Goal: Task Accomplishment & Management: Use online tool/utility

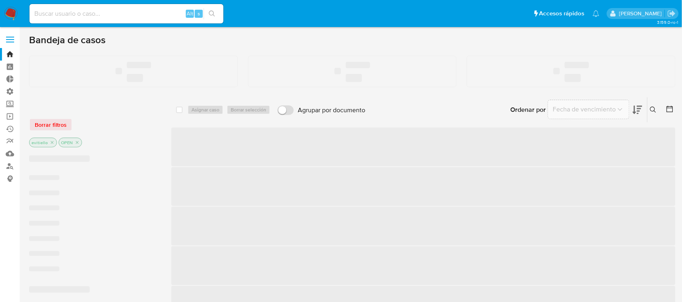
click at [112, 13] on input at bounding box center [126, 13] width 194 height 11
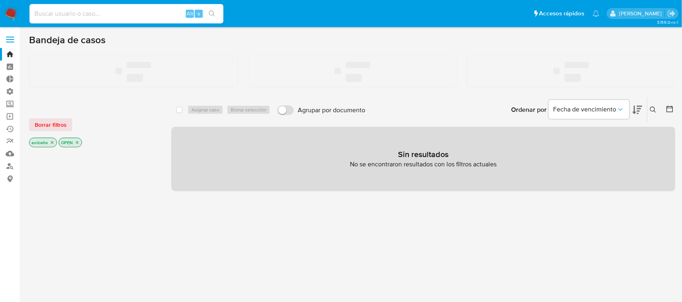
paste input "160064843"
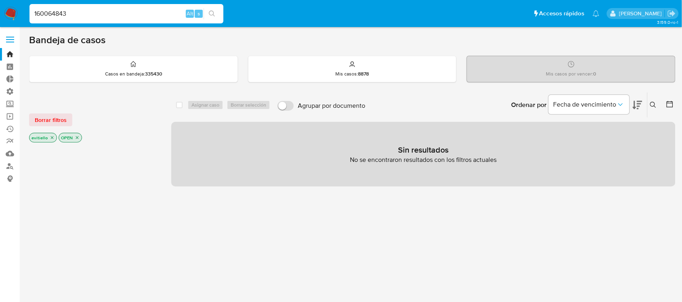
type input "160064843"
click at [213, 15] on icon "search-icon" at bounding box center [212, 14] width 6 height 6
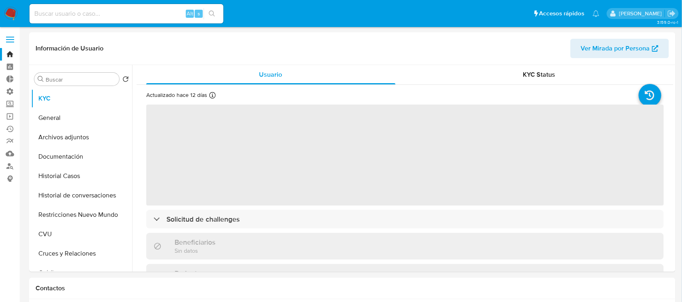
select select "10"
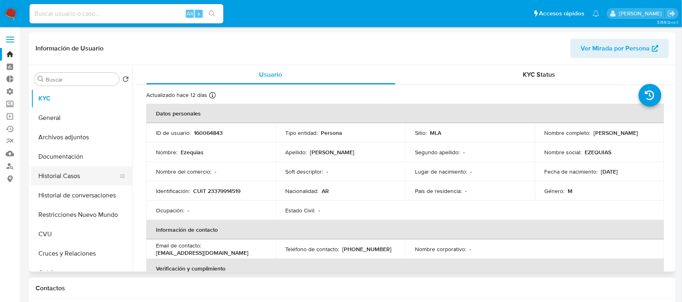
click at [99, 171] on button "Historial Casos" at bounding box center [78, 175] width 95 height 19
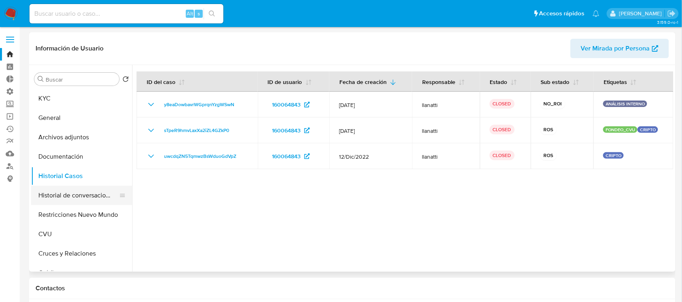
click at [82, 194] on button "Historial de conversaciones" at bounding box center [78, 195] width 95 height 19
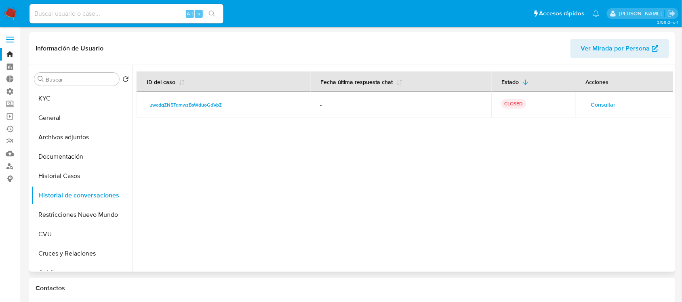
click at [600, 102] on span "Consultar" at bounding box center [603, 104] width 25 height 11
click at [94, 133] on button "Archivos adjuntos" at bounding box center [78, 137] width 95 height 19
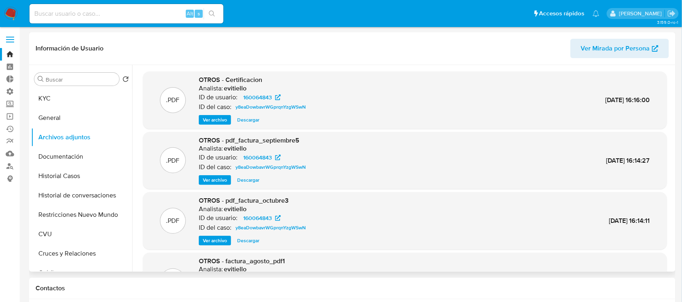
click at [211, 120] on span "Ver archivo" at bounding box center [215, 120] width 24 height 8
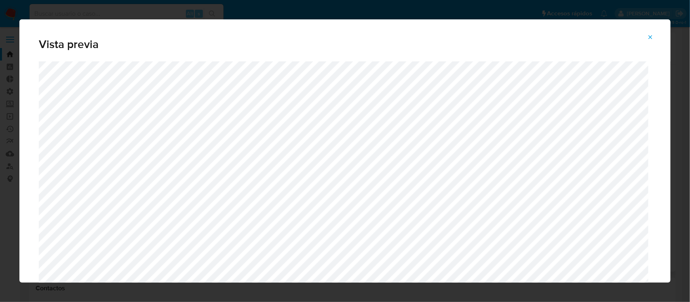
click at [586, 45] on span "Vista previa" at bounding box center [345, 44] width 612 height 11
click at [7, 27] on div "Vista previa" at bounding box center [345, 151] width 690 height 302
click at [653, 39] on icon "Attachment preview" at bounding box center [650, 37] width 6 height 6
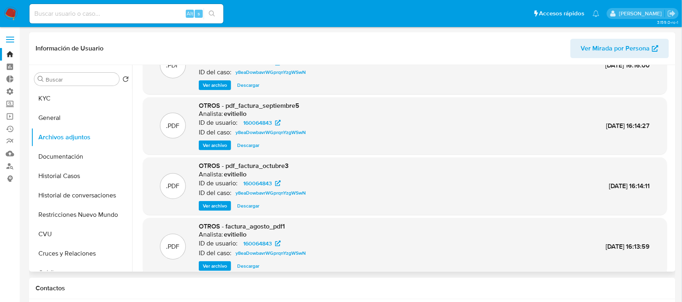
scroll to position [67, 0]
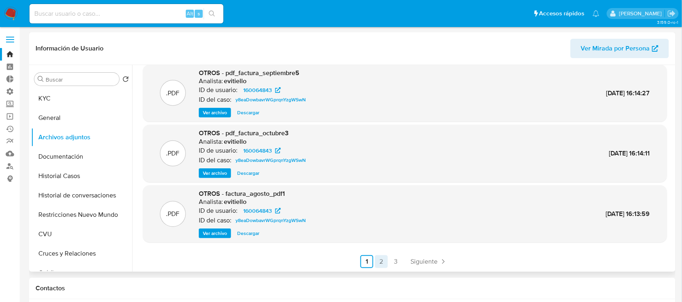
click at [381, 261] on link "2" at bounding box center [381, 261] width 13 height 13
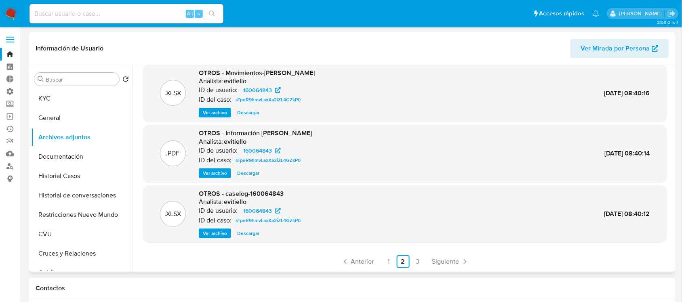
click at [220, 234] on span "Ver archivo" at bounding box center [215, 234] width 24 height 8
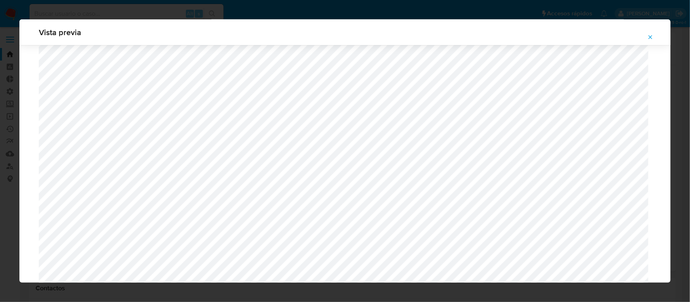
scroll to position [640, 0]
click at [653, 36] on icon "Attachment preview" at bounding box center [650, 37] width 6 height 6
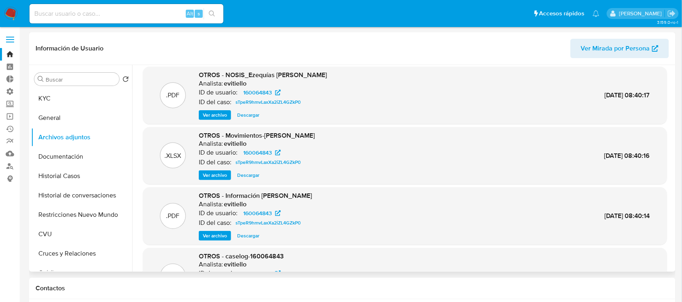
scroll to position [0, 0]
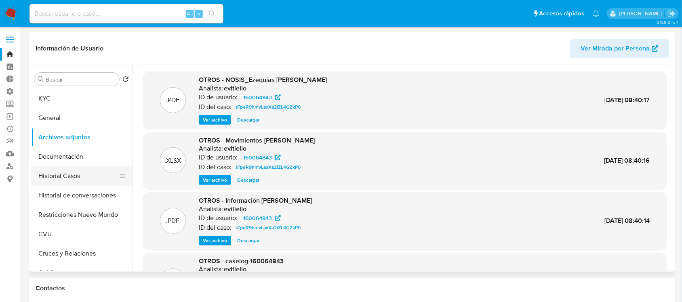
click at [104, 176] on button "Historial Casos" at bounding box center [78, 175] width 95 height 19
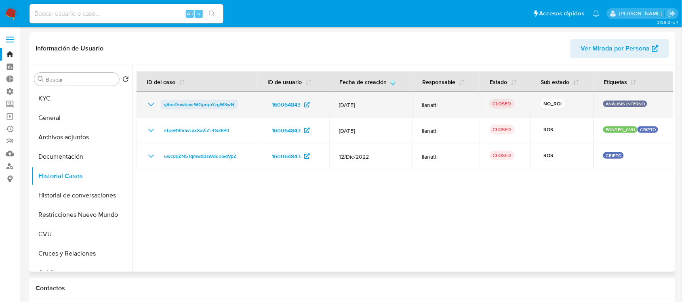
click at [196, 103] on span "y8eaDowbavrWGprqnYzgWSwN" at bounding box center [199, 105] width 70 height 10
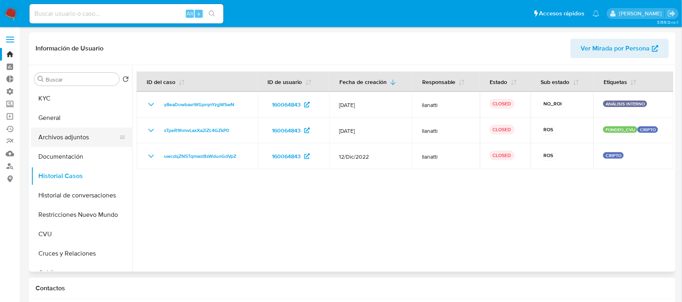
click at [94, 140] on button "Archivos adjuntos" at bounding box center [78, 137] width 95 height 19
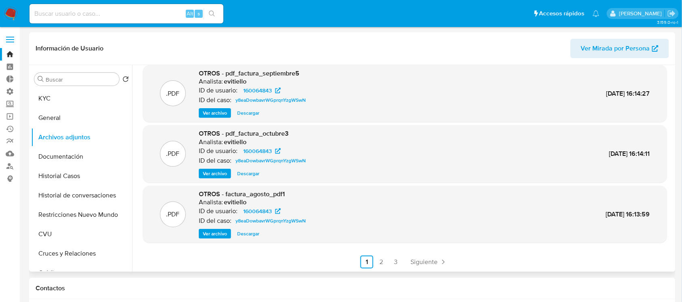
scroll to position [67, 0]
click at [384, 261] on link "2" at bounding box center [381, 261] width 13 height 13
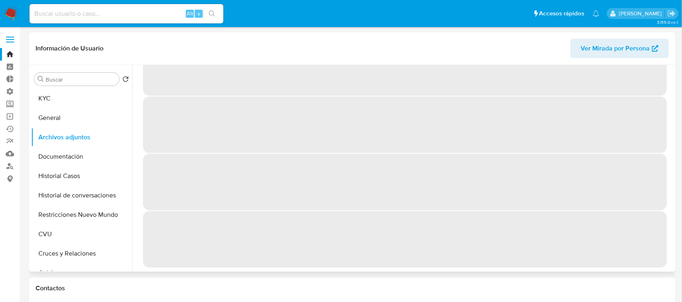
scroll to position [0, 0]
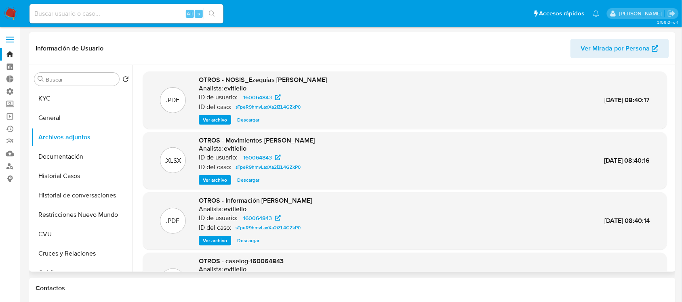
click at [243, 178] on span "Descargar" at bounding box center [248, 180] width 22 height 8
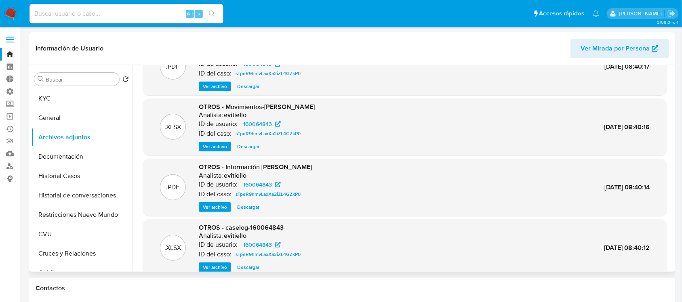
scroll to position [51, 0]
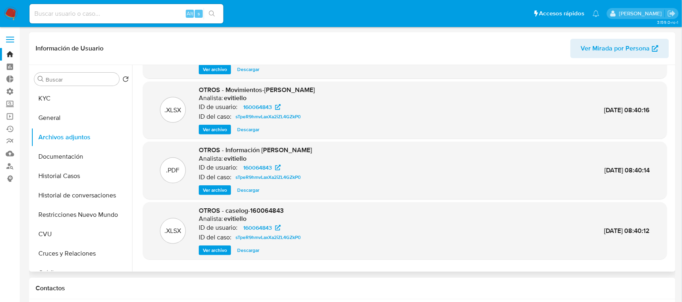
click at [249, 247] on span "Descargar" at bounding box center [248, 251] width 22 height 8
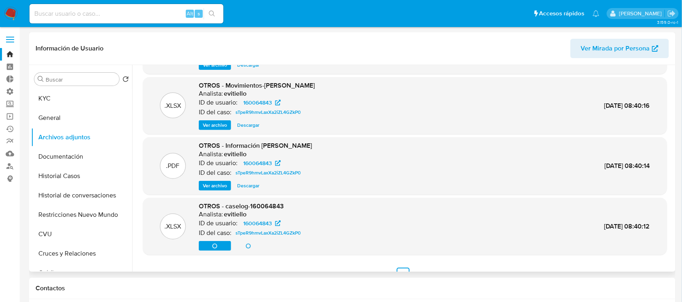
scroll to position [67, 0]
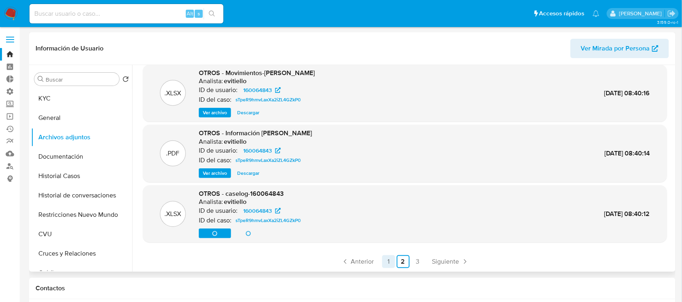
click at [386, 263] on link "1" at bounding box center [388, 261] width 13 height 13
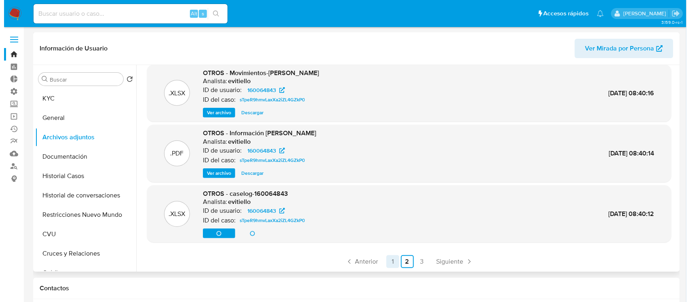
scroll to position [0, 0]
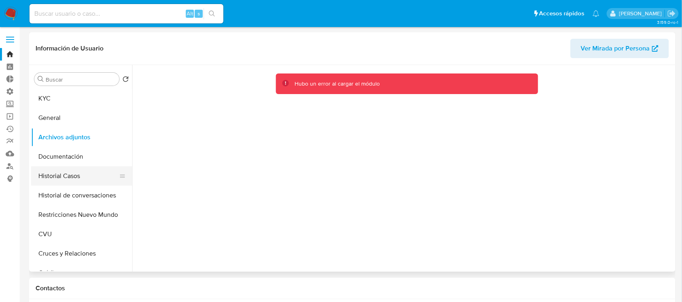
click at [67, 179] on button "Historial Casos" at bounding box center [78, 175] width 95 height 19
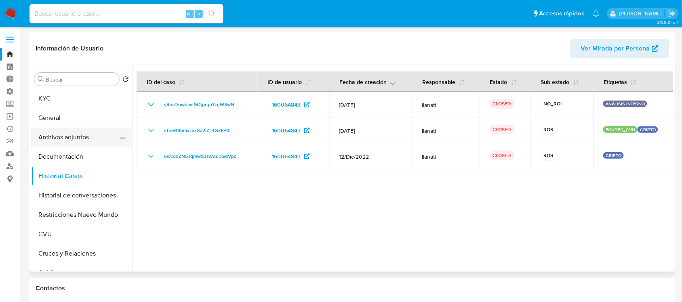
click at [87, 134] on button "Archivos adjuntos" at bounding box center [78, 137] width 95 height 19
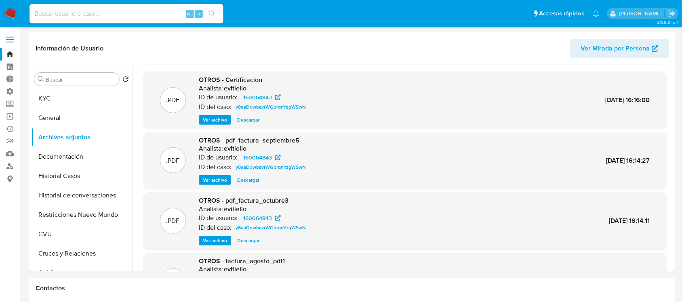
click at [257, 122] on span "Descargar" at bounding box center [248, 120] width 22 height 8
click at [87, 213] on button "Restricciones Nuevo Mundo" at bounding box center [78, 214] width 95 height 19
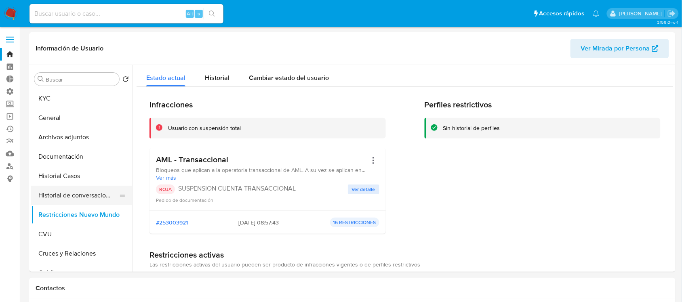
click at [77, 196] on button "Historial de conversaciones" at bounding box center [78, 195] width 95 height 19
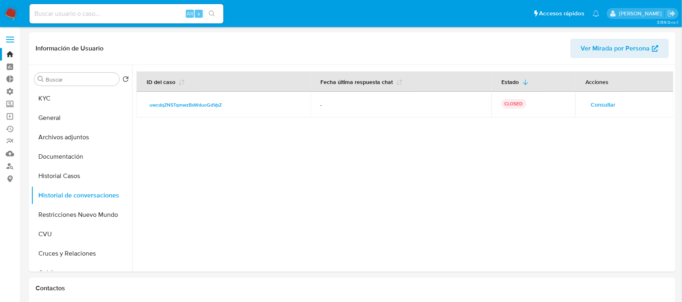
click at [604, 99] on span "Consultar" at bounding box center [603, 104] width 25 height 11
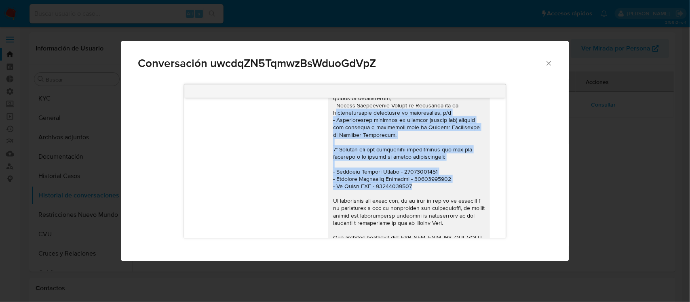
scroll to position [142, 0]
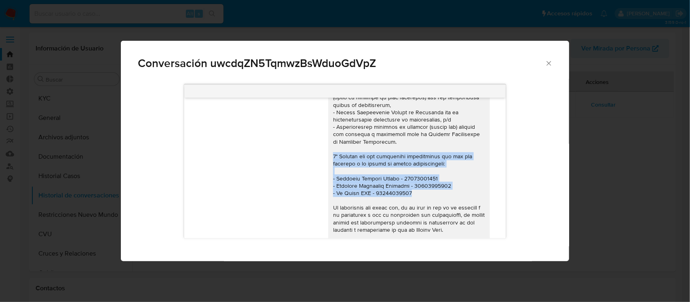
drag, startPoint x: 410, startPoint y: 139, endPoint x: 326, endPoint y: 153, distance: 85.1
click at [333, 153] on div "Comunicación" at bounding box center [409, 145] width 152 height 353
copy div "3° Vínculo con las siguientes contrapartes con las que operaste y el motivo de …"
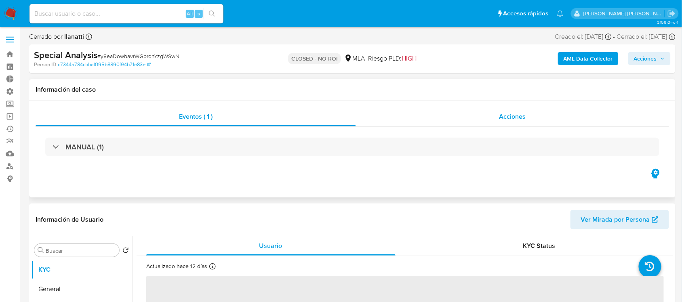
click at [488, 124] on div "Acciones" at bounding box center [513, 116] width 314 height 19
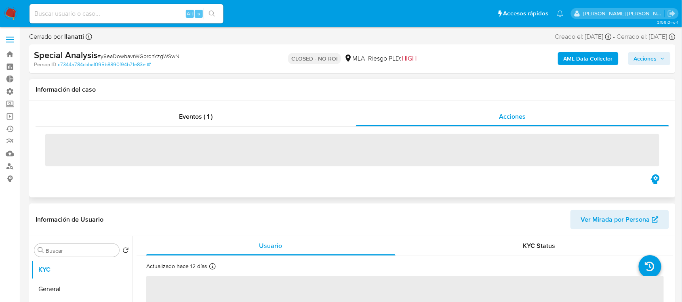
select select "10"
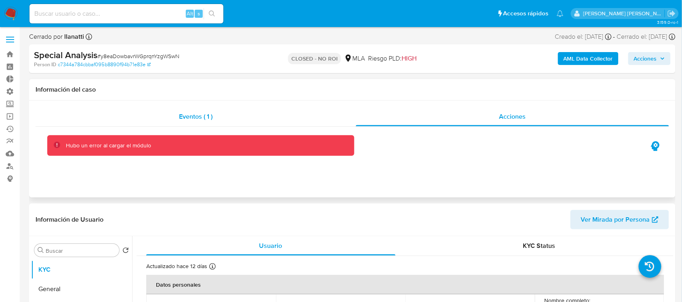
click at [215, 111] on div "Eventos ( 1 )" at bounding box center [196, 116] width 320 height 19
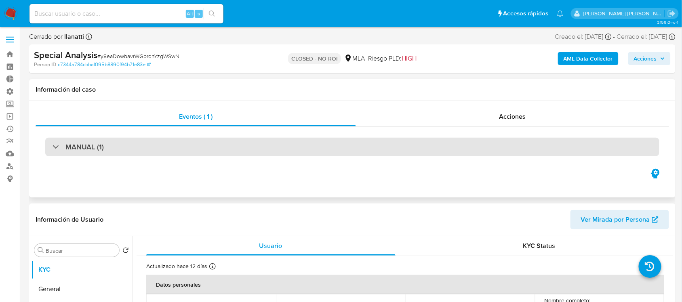
click at [393, 139] on div "MANUAL (1)" at bounding box center [352, 147] width 614 height 19
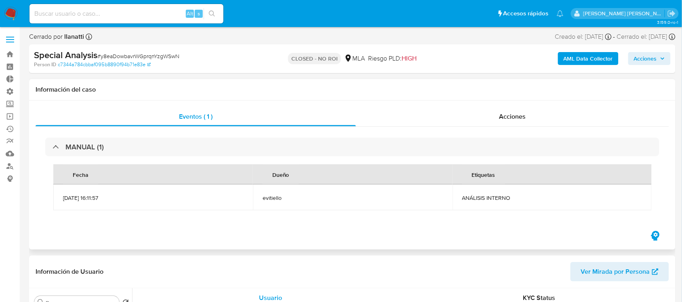
click at [517, 106] on div "Eventos ( 1 ) Acciones MANUAL (1) Fecha Dueño Etiquetas 01/11/2023 16:11:57 evi…" at bounding box center [352, 175] width 647 height 149
click at [504, 118] on span "Acciones" at bounding box center [512, 116] width 27 height 9
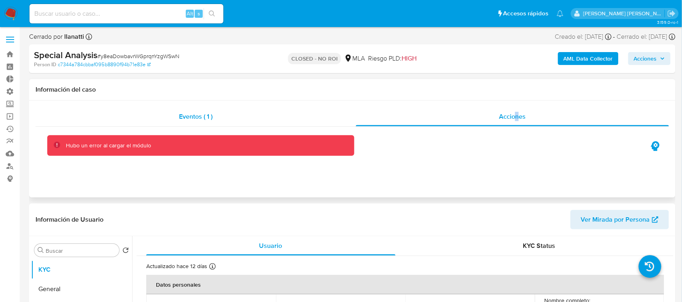
click at [232, 112] on div "Eventos ( 1 )" at bounding box center [196, 116] width 320 height 19
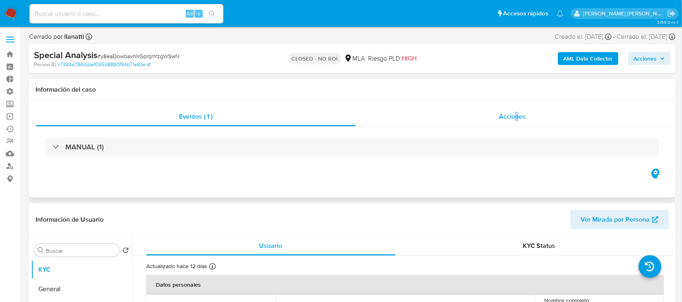
click at [539, 112] on div "Acciones" at bounding box center [513, 116] width 314 height 19
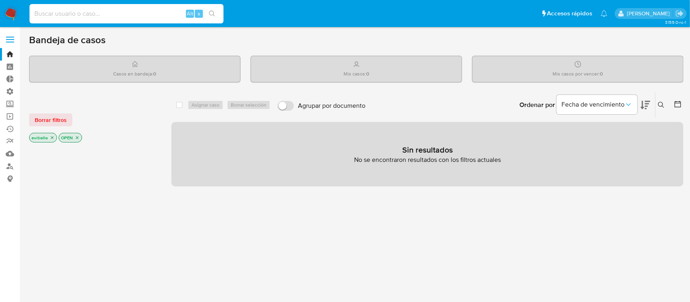
click at [139, 11] on input at bounding box center [126, 13] width 194 height 11
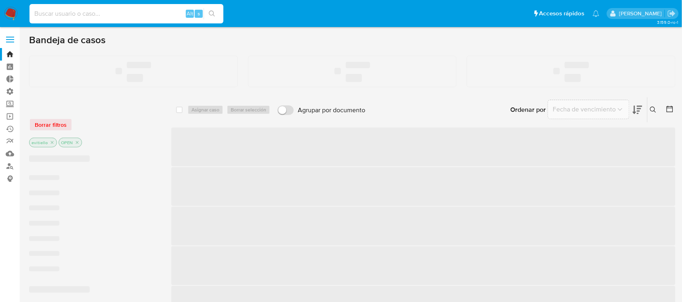
paste input "222843149"
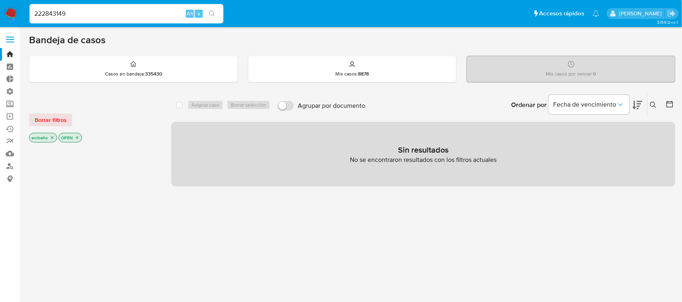
type input "222843149"
click at [213, 13] on icon "search-icon" at bounding box center [212, 14] width 6 height 6
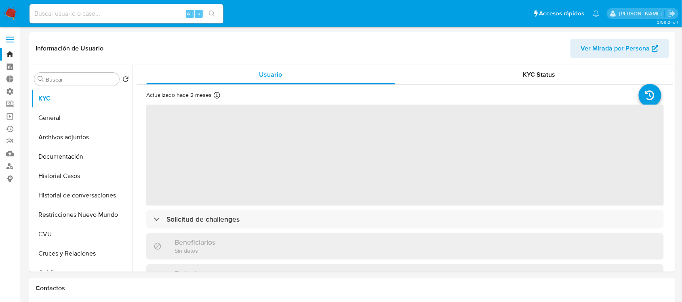
select select "10"
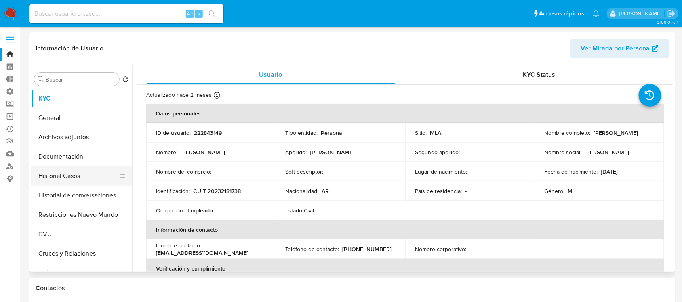
click at [89, 183] on button "Historial Casos" at bounding box center [78, 175] width 95 height 19
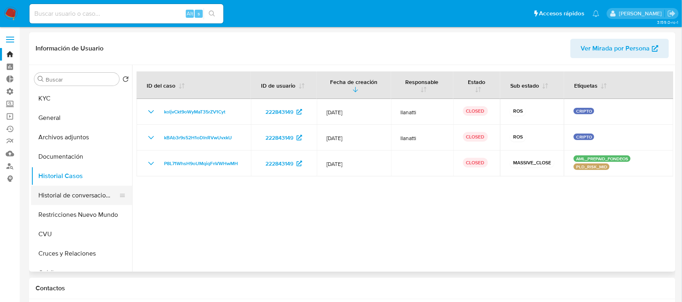
click at [91, 188] on button "Historial de conversaciones" at bounding box center [78, 195] width 95 height 19
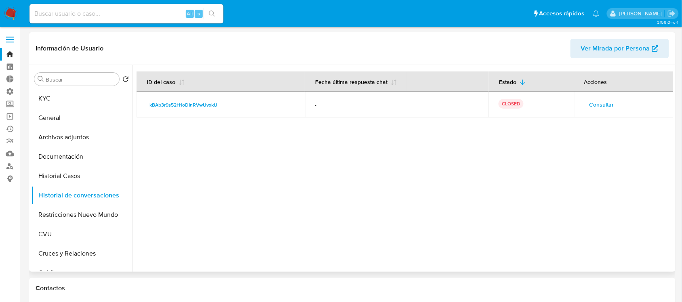
click at [592, 101] on span "Consultar" at bounding box center [602, 104] width 25 height 11
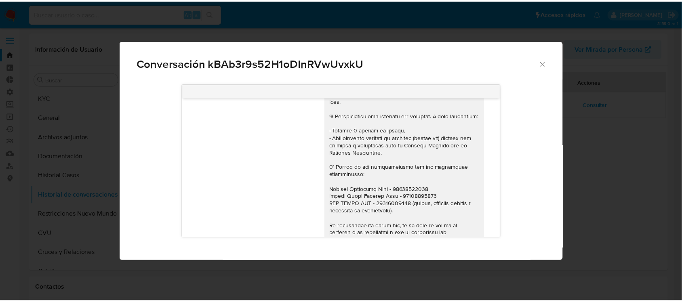
scroll to position [62, 0]
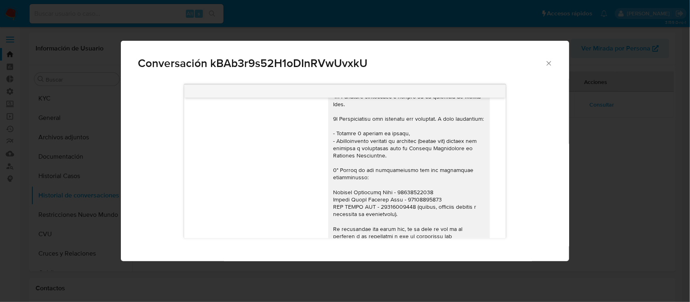
click at [616, 177] on div "Conversación kBAb3r9s52H1oDInRVwUvxkU 08/05/2023 13:57:28 Hola Enzo, esperamos …" at bounding box center [345, 151] width 690 height 302
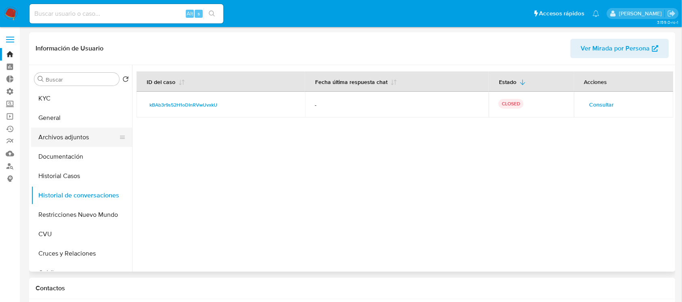
click at [100, 137] on button "Archivos adjuntos" at bounding box center [78, 137] width 95 height 19
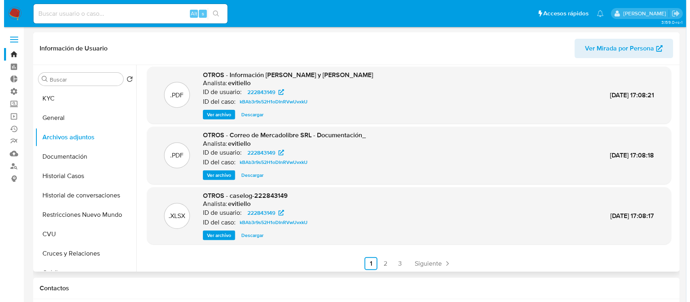
scroll to position [67, 0]
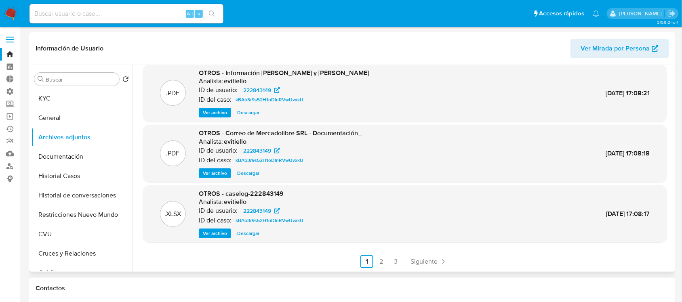
click at [205, 233] on span "Ver archivo" at bounding box center [215, 234] width 24 height 8
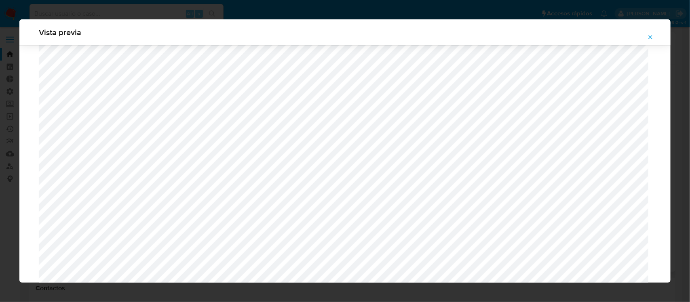
scroll to position [85, 0]
click at [652, 38] on icon "Attachment preview" at bounding box center [651, 37] width 4 height 4
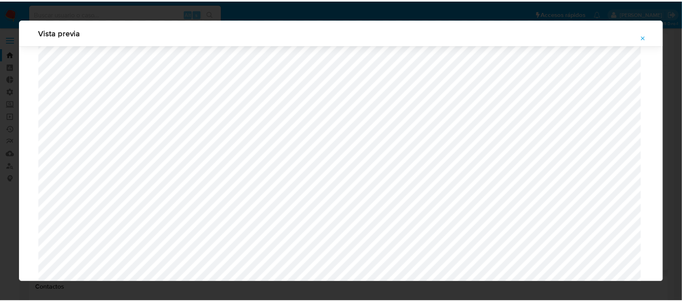
scroll to position [37, 0]
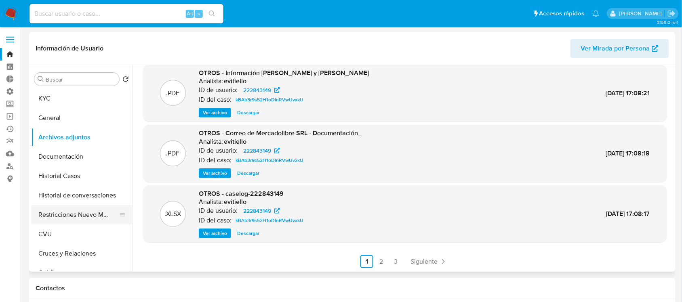
click at [76, 216] on button "Restricciones Nuevo Mundo" at bounding box center [78, 214] width 95 height 19
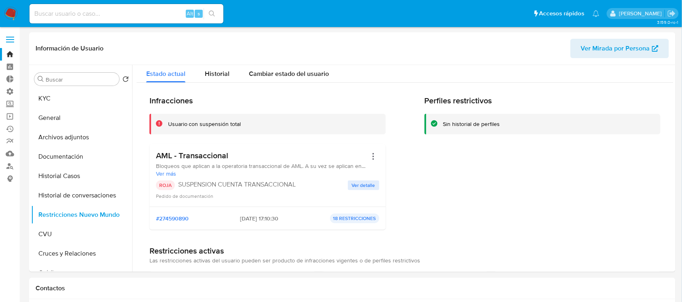
scroll to position [0, 0]
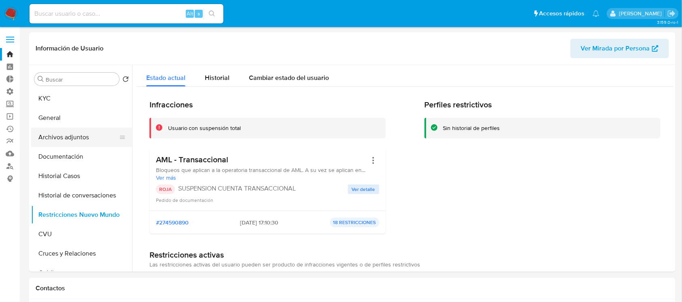
click at [100, 135] on button "Archivos adjuntos" at bounding box center [78, 137] width 95 height 19
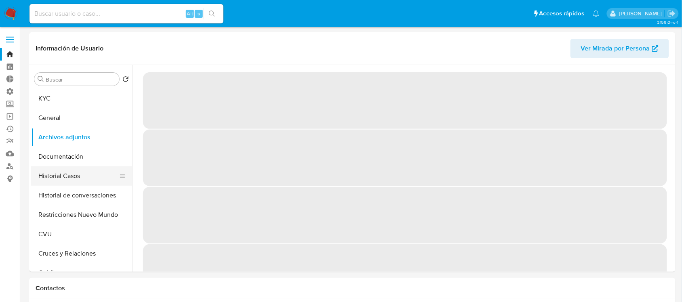
click at [94, 170] on button "Historial Casos" at bounding box center [78, 175] width 95 height 19
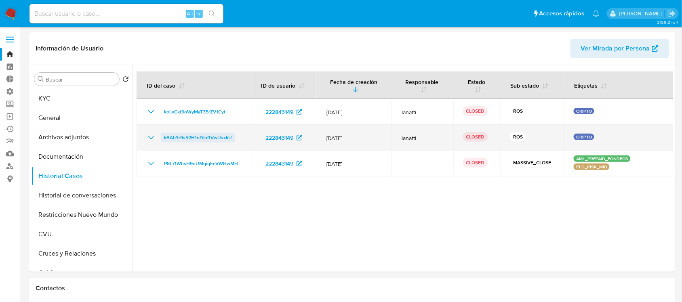
click at [215, 138] on span "kBAb3r9s52H1oDInRVwUvxkU" at bounding box center [198, 138] width 68 height 10
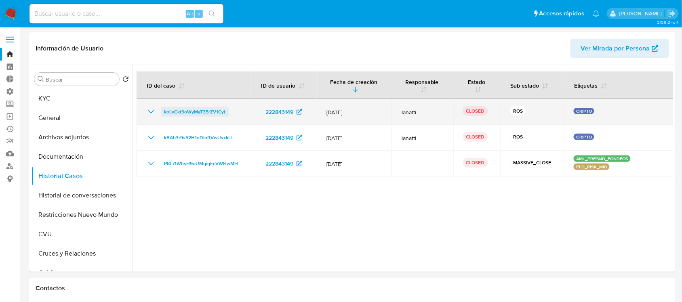
click at [216, 110] on span "koljvCkt9oWyMaT35rZV1Cyt" at bounding box center [194, 112] width 61 height 10
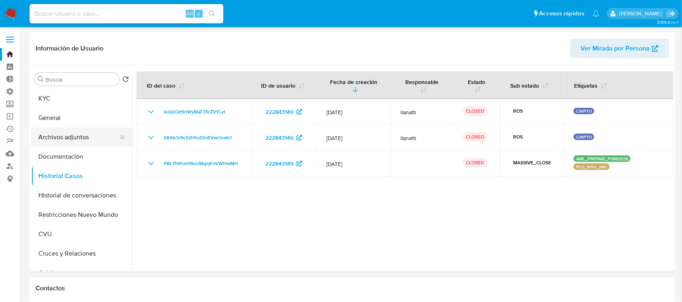
click at [102, 135] on button "Archivos adjuntos" at bounding box center [78, 137] width 95 height 19
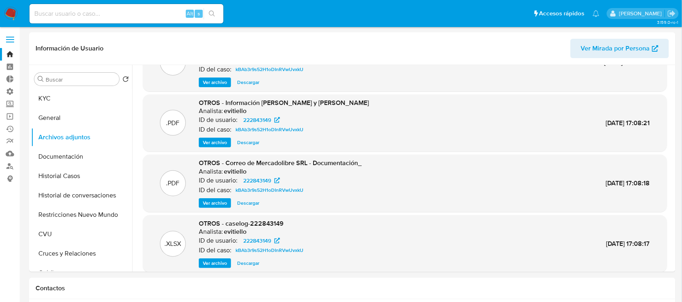
scroll to position [51, 0]
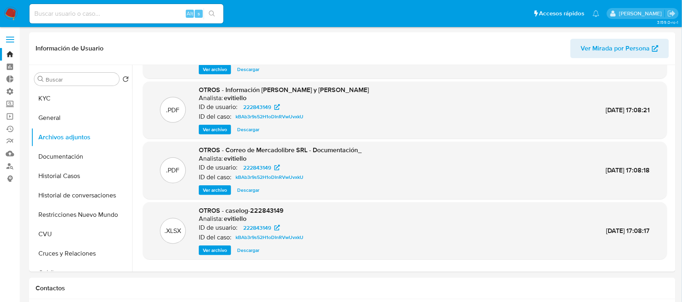
click at [207, 251] on span "Ver archivo" at bounding box center [215, 251] width 24 height 8
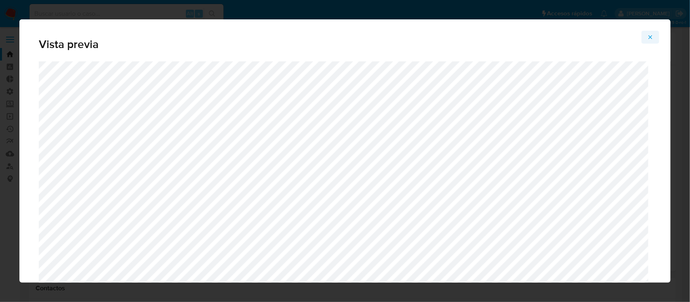
click at [645, 37] on button "Attachment preview" at bounding box center [650, 37] width 18 height 13
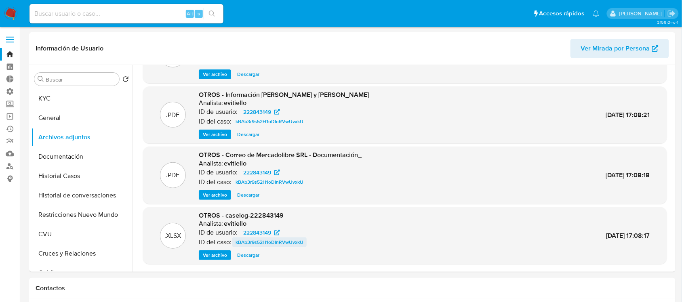
scroll to position [67, 0]
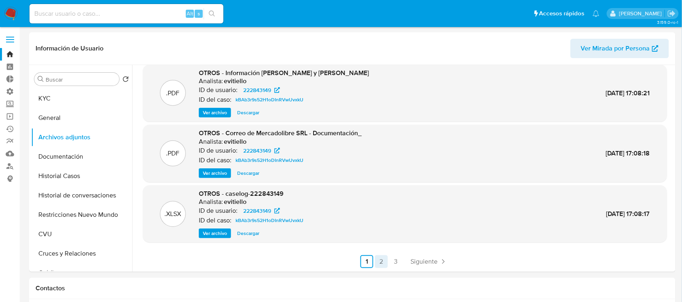
click at [378, 261] on link "2" at bounding box center [381, 261] width 13 height 13
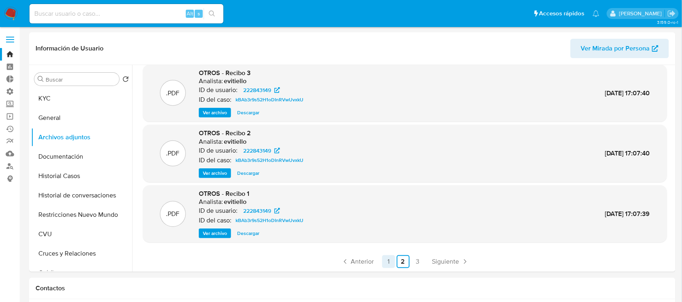
click at [391, 257] on link "1" at bounding box center [388, 261] width 13 height 13
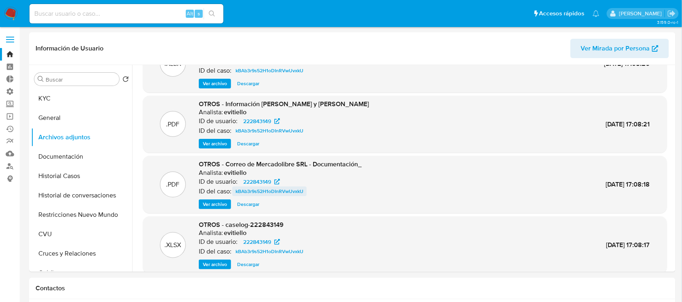
scroll to position [0, 0]
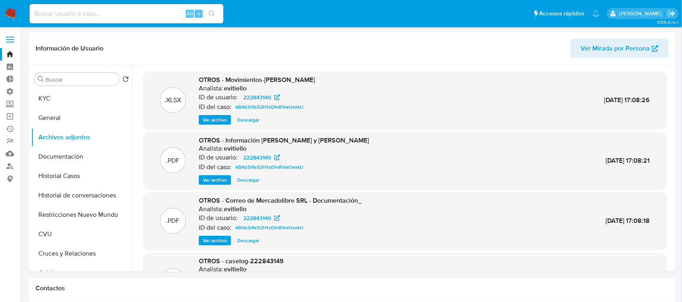
click at [221, 238] on span "Ver archivo" at bounding box center [215, 241] width 24 height 8
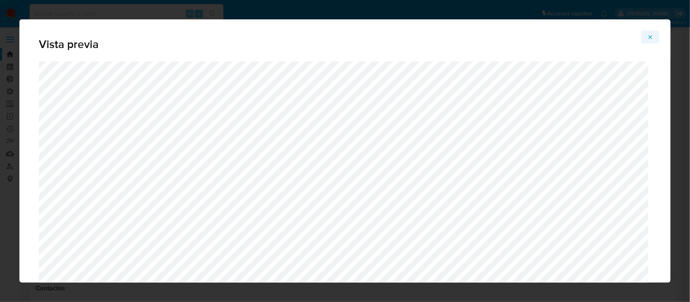
click at [653, 38] on icon "Attachment preview" at bounding box center [650, 37] width 6 height 6
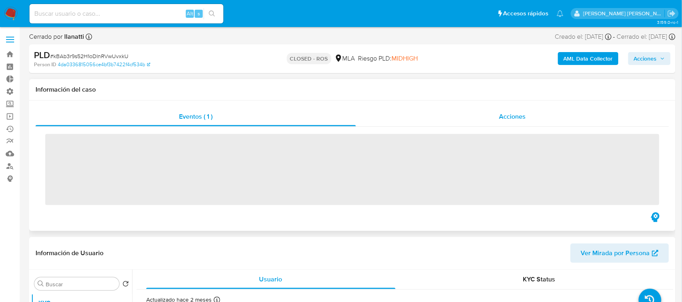
click at [505, 115] on span "Acciones" at bounding box center [512, 116] width 27 height 9
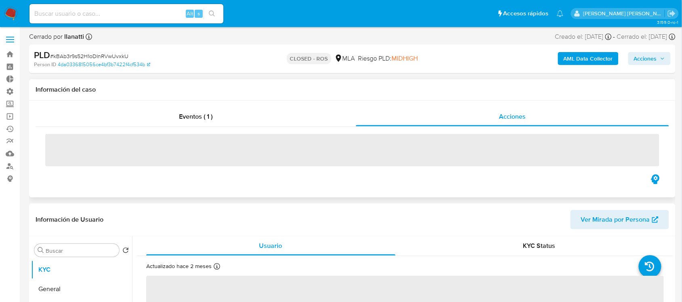
select select "10"
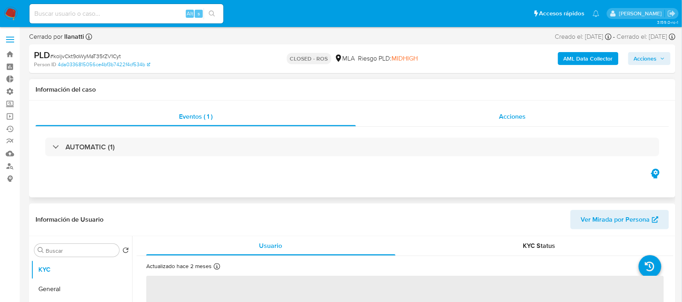
click at [510, 115] on span "Acciones" at bounding box center [512, 116] width 27 height 9
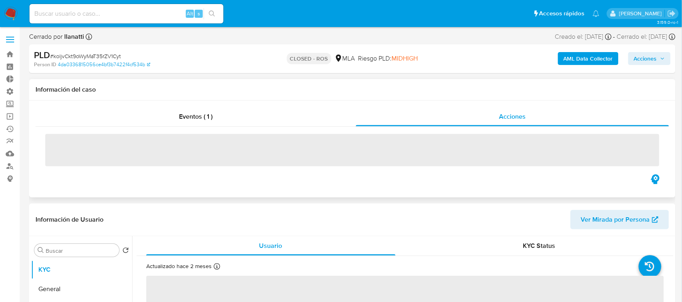
select select "10"
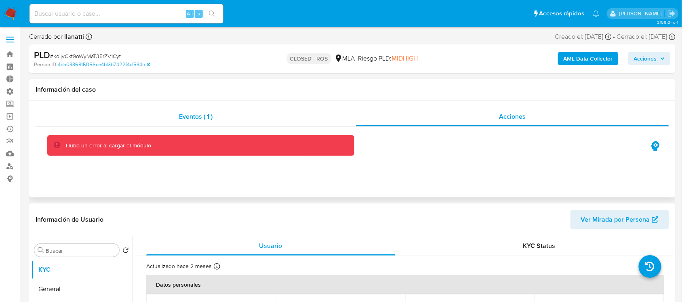
click at [237, 121] on div "Eventos ( 1 )" at bounding box center [196, 116] width 320 height 19
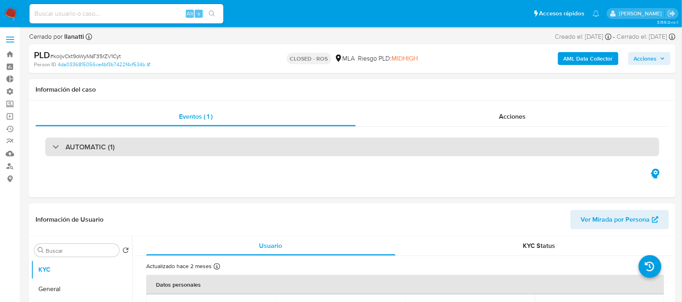
click at [216, 146] on div "AUTOMATIC (1)" at bounding box center [352, 147] width 614 height 19
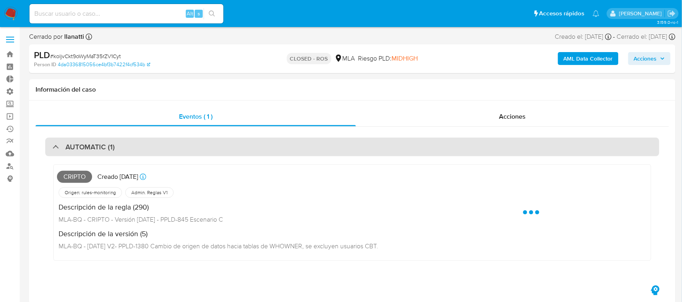
click at [216, 146] on div "AUTOMATIC (1)" at bounding box center [352, 147] width 614 height 19
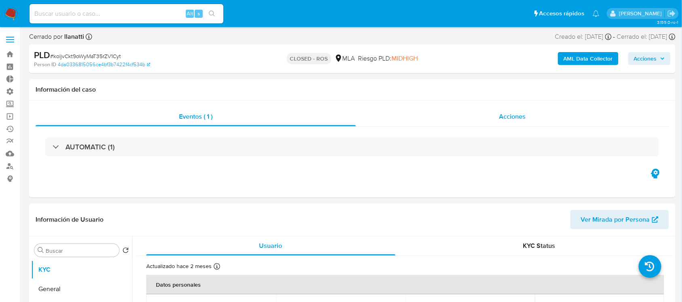
click at [480, 119] on div "Acciones" at bounding box center [513, 116] width 314 height 19
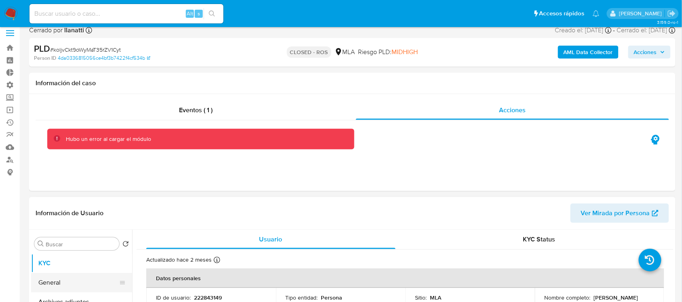
scroll to position [51, 0]
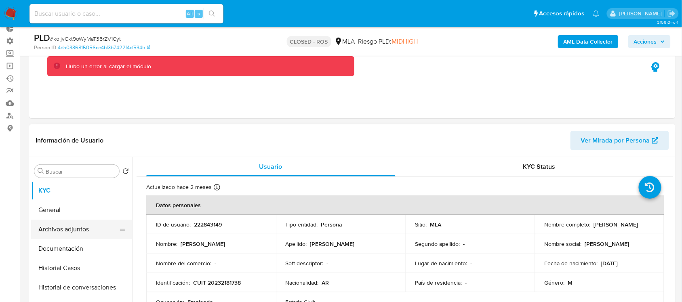
click at [95, 231] on button "Archivos adjuntos" at bounding box center [78, 229] width 95 height 19
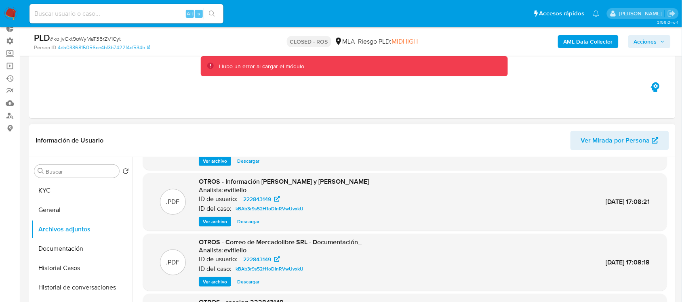
click at [259, 164] on button "Descargar" at bounding box center [248, 161] width 30 height 10
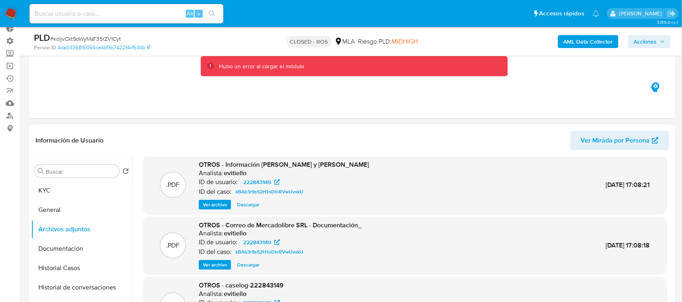
click at [257, 201] on span "Descargar" at bounding box center [248, 205] width 22 height 8
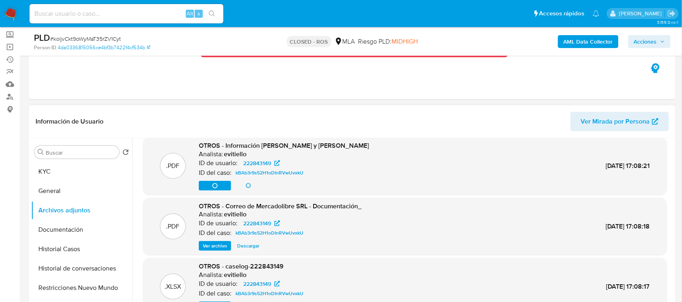
scroll to position [101, 0]
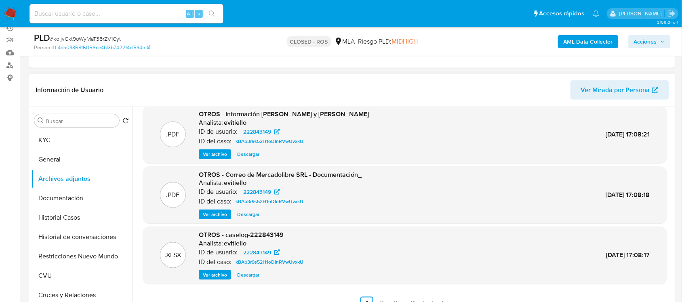
click at [250, 276] on span "Descargar" at bounding box center [248, 275] width 22 height 8
click at [381, 297] on link "2" at bounding box center [381, 303] width 13 height 13
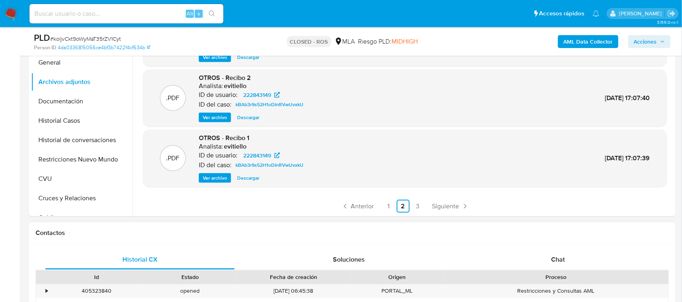
scroll to position [202, 0]
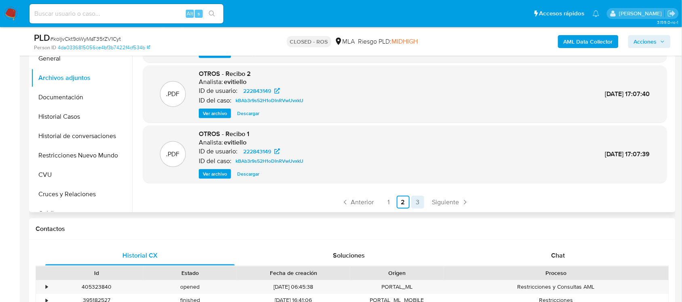
click at [415, 202] on link "3" at bounding box center [417, 202] width 13 height 13
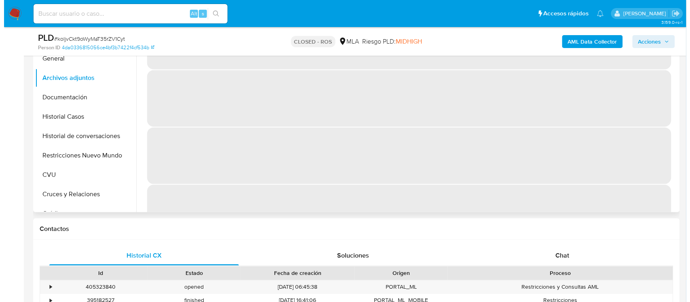
scroll to position [101, 0]
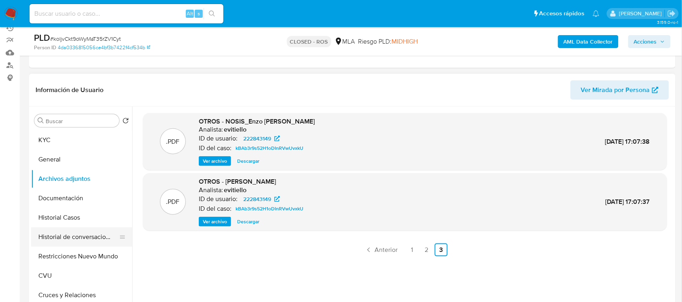
click at [100, 231] on button "Historial de conversaciones" at bounding box center [78, 237] width 95 height 19
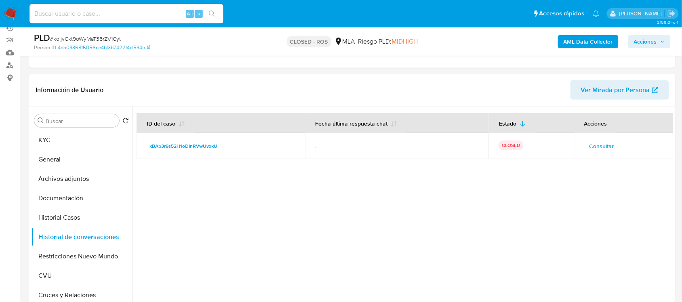
click at [597, 141] on span "Consultar" at bounding box center [602, 146] width 25 height 11
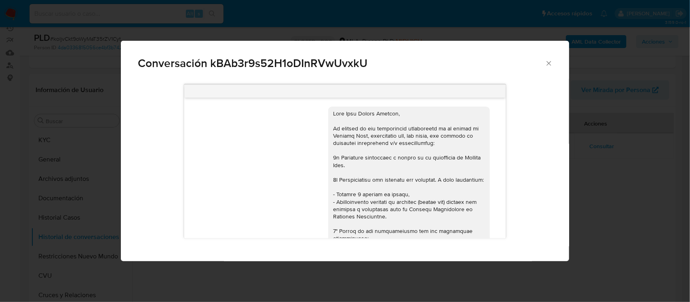
scroll to position [0, 0]
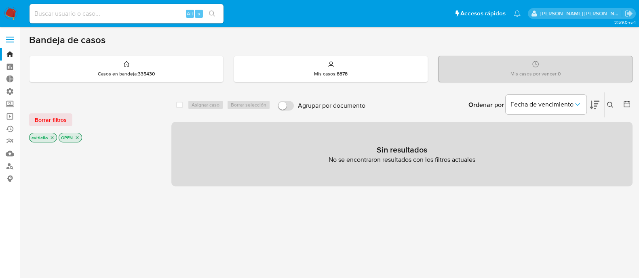
click at [12, 10] on img at bounding box center [11, 14] width 14 height 14
click at [8, 163] on link "Buscador de personas" at bounding box center [48, 166] width 96 height 13
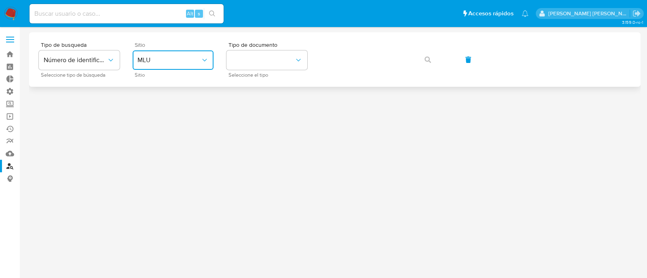
click at [181, 62] on span "MLU" at bounding box center [168, 60] width 63 height 8
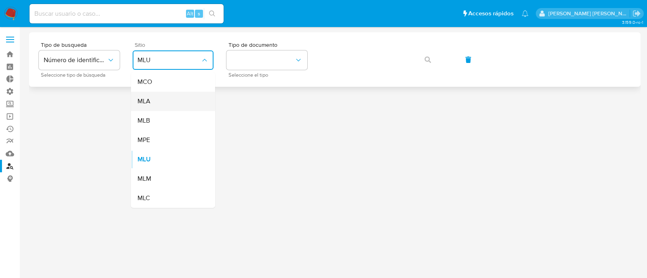
click at [171, 101] on div "MLA" at bounding box center [170, 101] width 66 height 19
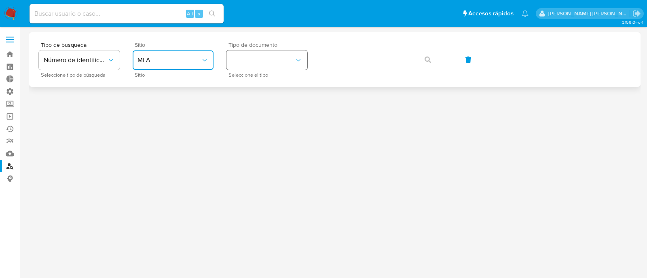
click at [276, 52] on button "identificationType" at bounding box center [266, 60] width 81 height 19
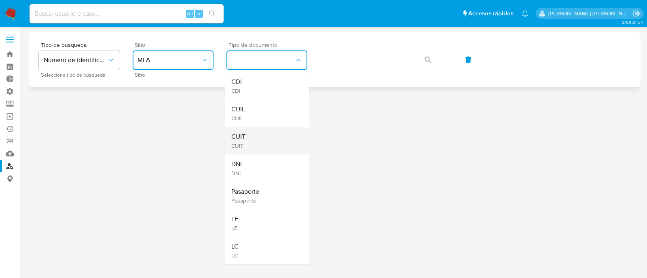
click at [268, 137] on div "CUIT CUIT" at bounding box center [264, 140] width 66 height 27
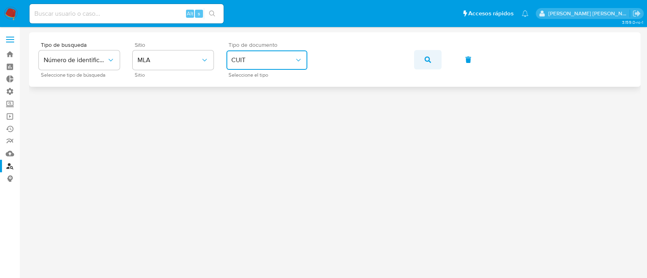
click at [420, 57] on button "button" at bounding box center [427, 59] width 27 height 19
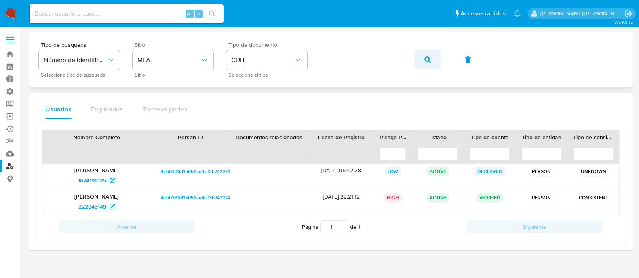
click at [425, 58] on icon "button" at bounding box center [427, 60] width 6 height 6
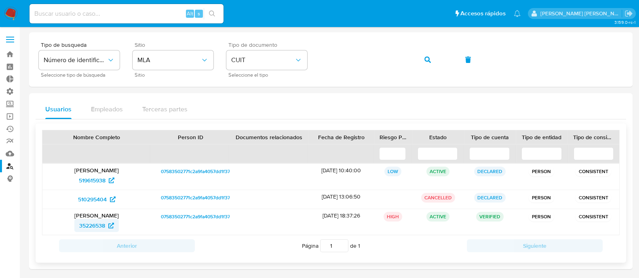
click at [99, 225] on span "35226538" at bounding box center [92, 225] width 26 height 13
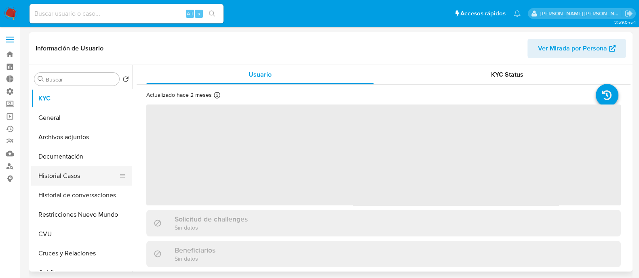
click at [99, 171] on button "Historial Casos" at bounding box center [78, 175] width 95 height 19
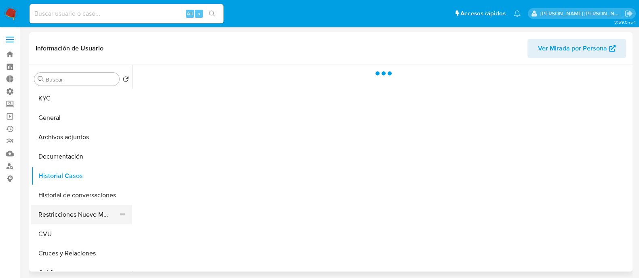
select select "10"
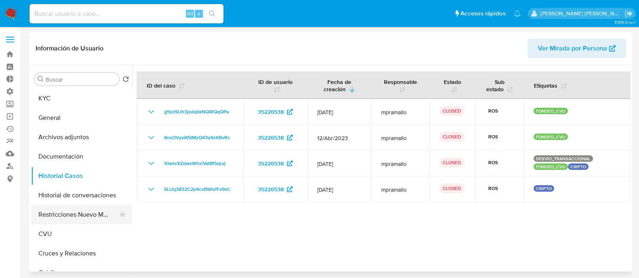
click at [84, 216] on button "Restricciones Nuevo Mundo" at bounding box center [78, 214] width 95 height 19
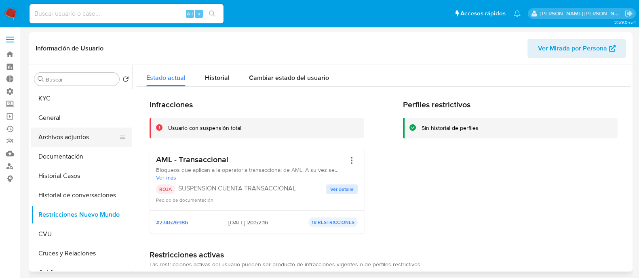
click at [89, 140] on button "Archivos adjuntos" at bounding box center [78, 137] width 95 height 19
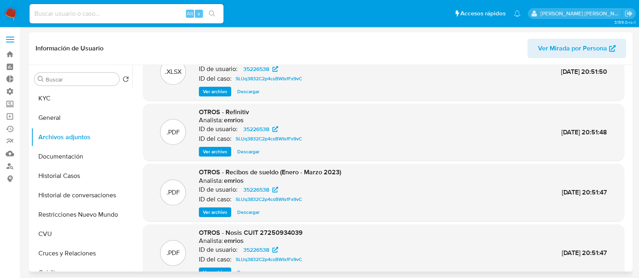
scroll to position [68, 0]
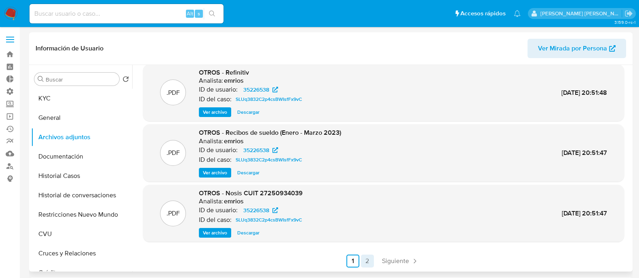
click at [361, 265] on link "2" at bounding box center [367, 261] width 13 height 13
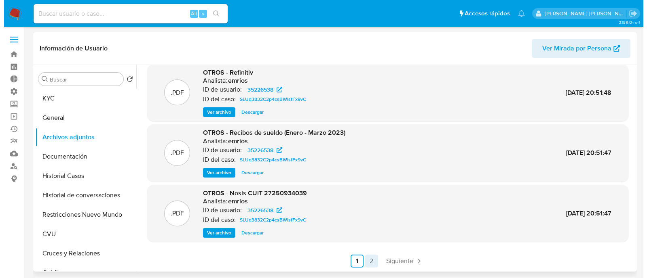
scroll to position [0, 0]
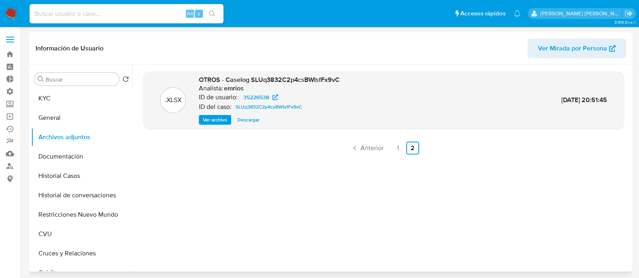
click at [219, 121] on span "Ver archivo" at bounding box center [215, 120] width 24 height 8
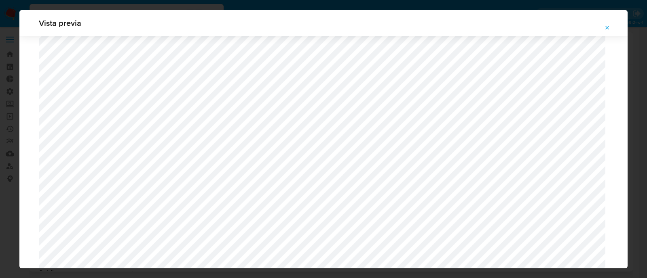
scroll to position [792, 0]
drag, startPoint x: 613, startPoint y: 28, endPoint x: 586, endPoint y: 38, distance: 28.6
click at [613, 28] on button "Attachment preview" at bounding box center [607, 27] width 18 height 13
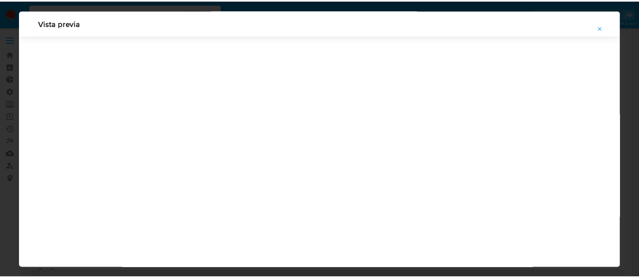
scroll to position [26, 0]
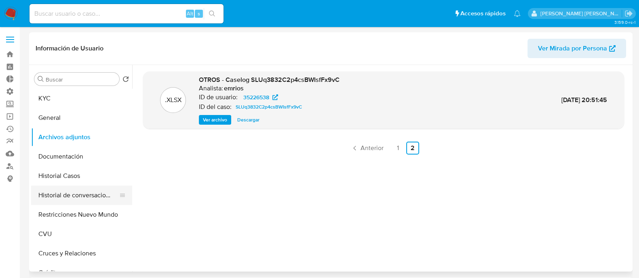
click at [80, 198] on button "Historial de conversaciones" at bounding box center [78, 195] width 95 height 19
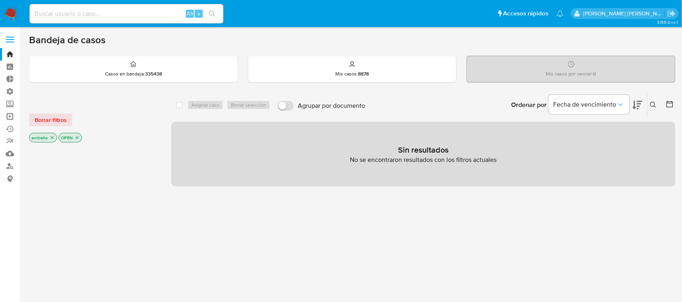
click at [14, 116] on link "Operaciones masivas" at bounding box center [48, 116] width 96 height 13
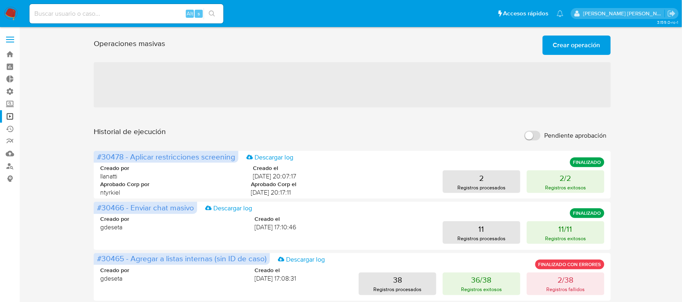
click at [572, 53] on span "Crear operación" at bounding box center [576, 45] width 47 height 18
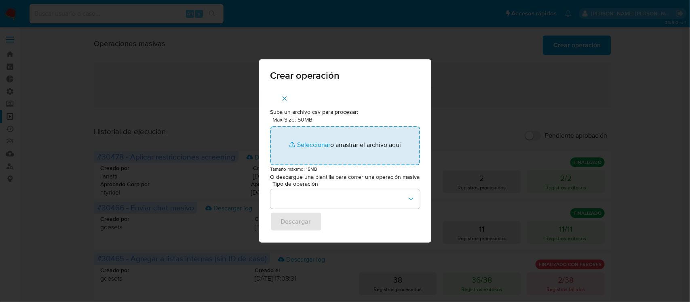
click at [304, 145] on input "Max Size: 50MB Seleccionar archivos" at bounding box center [345, 145] width 150 height 39
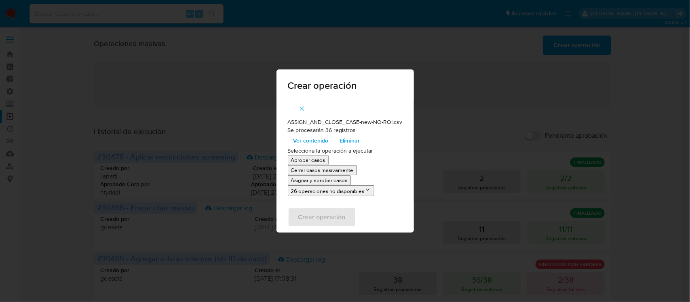
click at [339, 182] on p "Asignar y aprobar casos" at bounding box center [319, 181] width 57 height 8
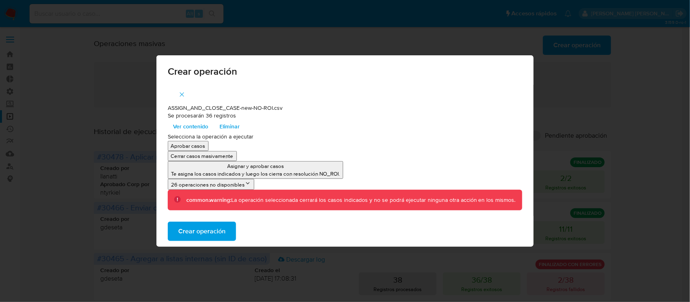
click at [203, 227] on span "Crear operación" at bounding box center [201, 232] width 47 height 18
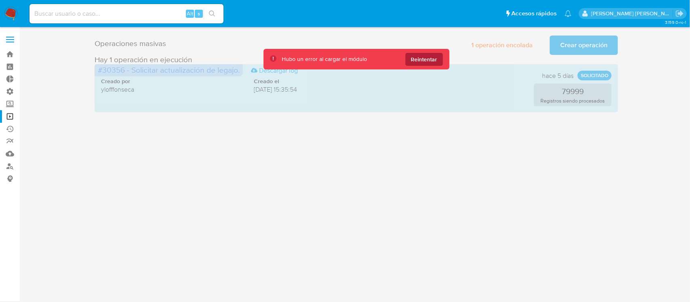
click at [421, 57] on span "Reintentar" at bounding box center [424, 59] width 26 height 13
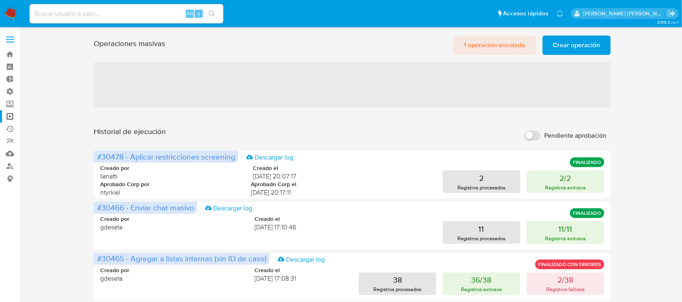
click at [490, 42] on span "1 operación encolada" at bounding box center [494, 45] width 61 height 18
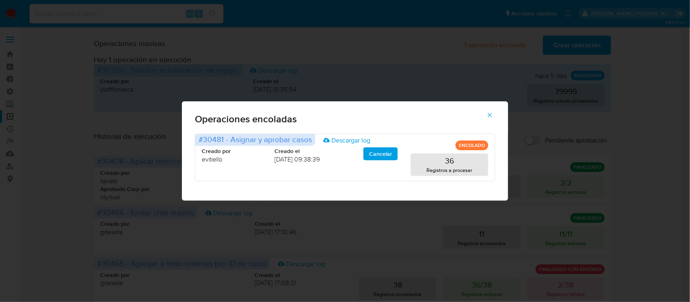
click at [491, 110] on span "button" at bounding box center [489, 115] width 7 height 18
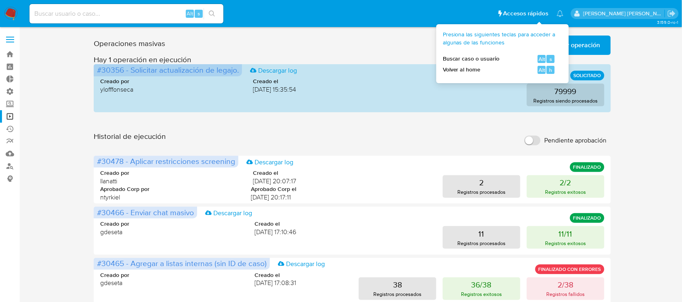
click at [501, 44] on span "Presiona las siguientes teclas para acceder a algunas de las funciones" at bounding box center [499, 39] width 113 height 16
